Goal: Task Accomplishment & Management: Use online tool/utility

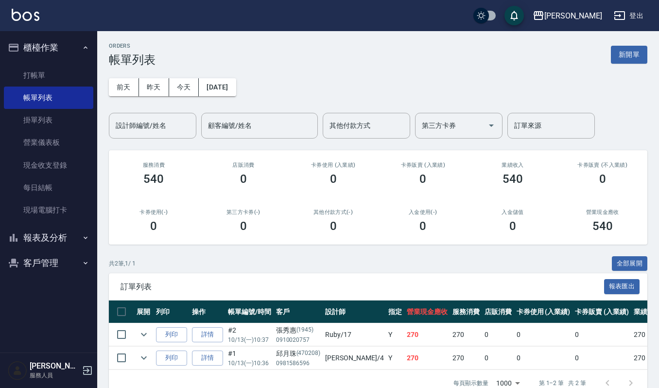
click at [47, 259] on button "客戶管理" at bounding box center [48, 262] width 89 height 25
click at [46, 288] on link "客戶列表" at bounding box center [48, 290] width 89 height 22
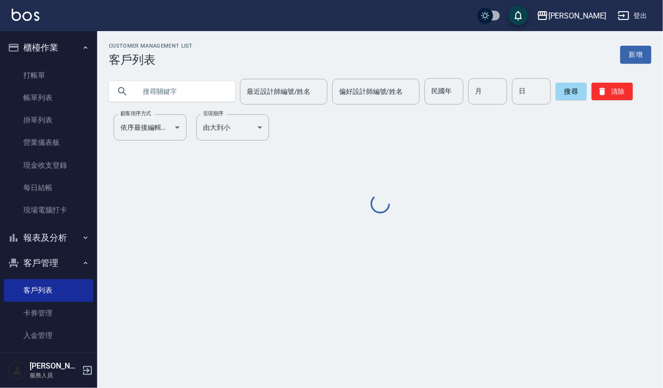
click at [175, 96] on input "text" at bounding box center [181, 91] width 91 height 26
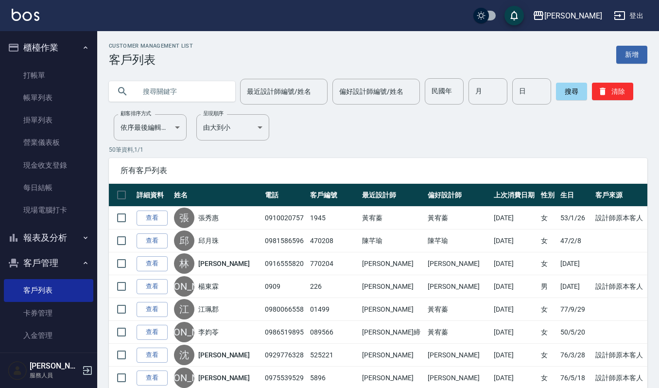
type input "ㄏ"
type input "[PERSON_NAME]"
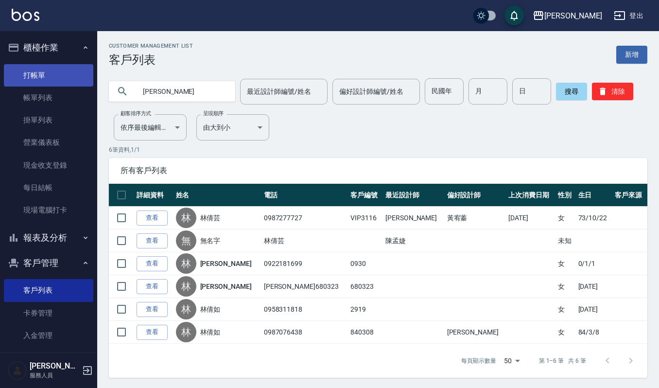
click at [14, 82] on link "打帳單" at bounding box center [48, 75] width 89 height 22
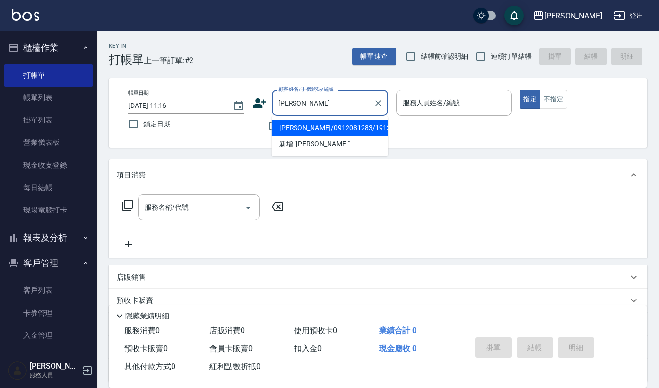
click at [296, 127] on li "[PERSON_NAME]/0912081283/1913" at bounding box center [330, 128] width 117 height 16
type input "[PERSON_NAME]/0912081283/1913"
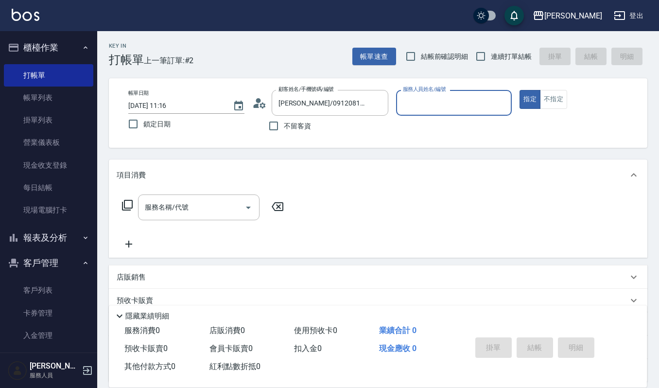
type input "[PERSON_NAME]-4"
click at [171, 216] on div "服務名稱/代號" at bounding box center [198, 207] width 121 height 26
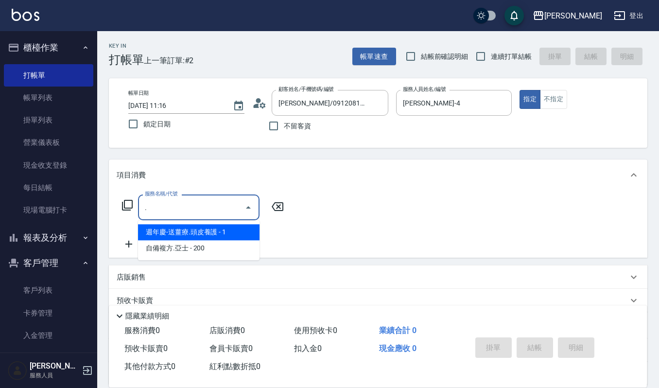
type input "週年慶-送薑療.頭皮養護(527)"
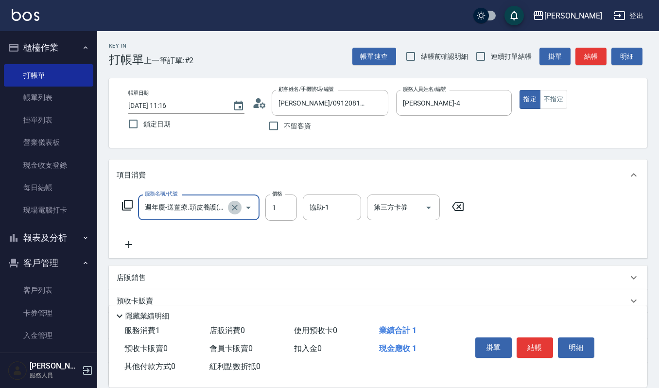
click at [238, 210] on icon "Clear" at bounding box center [235, 208] width 10 height 10
type input "一般洗髮(101)"
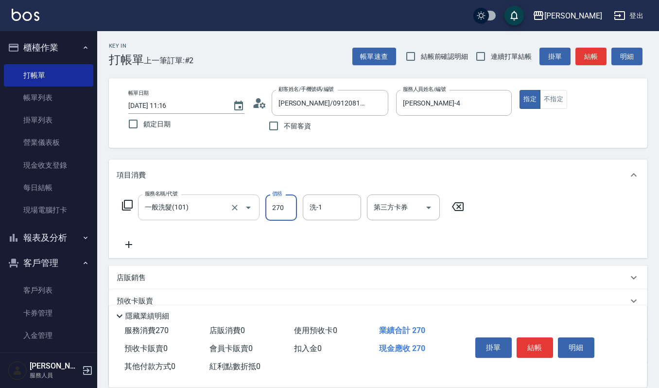
type input "270"
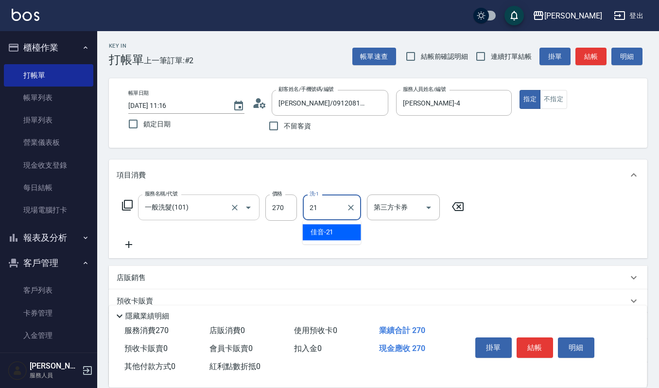
type input "佳音-21"
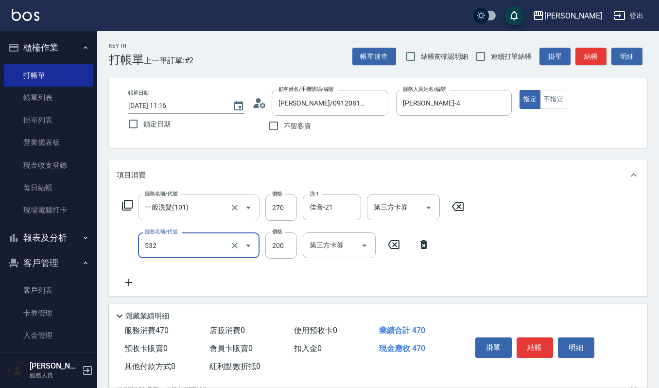
type input "自備複方.亞士(532)"
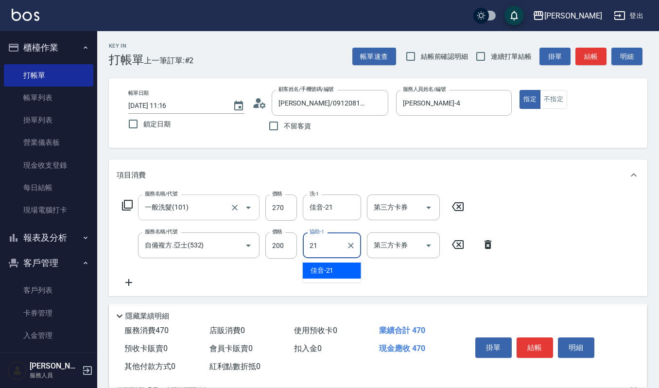
type input "佳音-21"
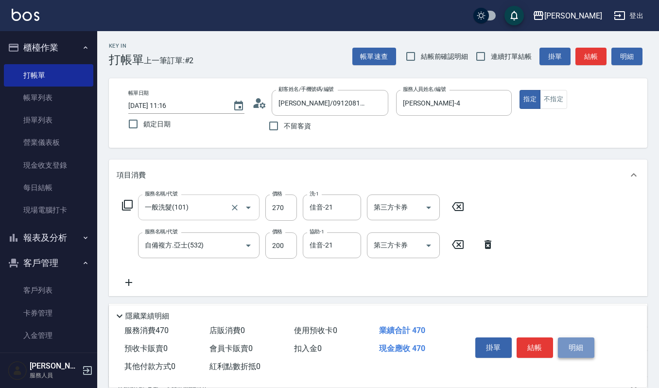
click at [585, 337] on button "明細" at bounding box center [576, 347] width 36 height 20
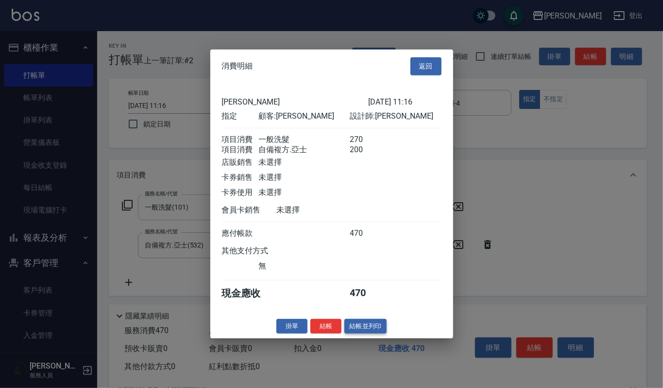
click at [366, 333] on button "結帳並列印" at bounding box center [365, 325] width 42 height 15
